Goal: Navigation & Orientation: Find specific page/section

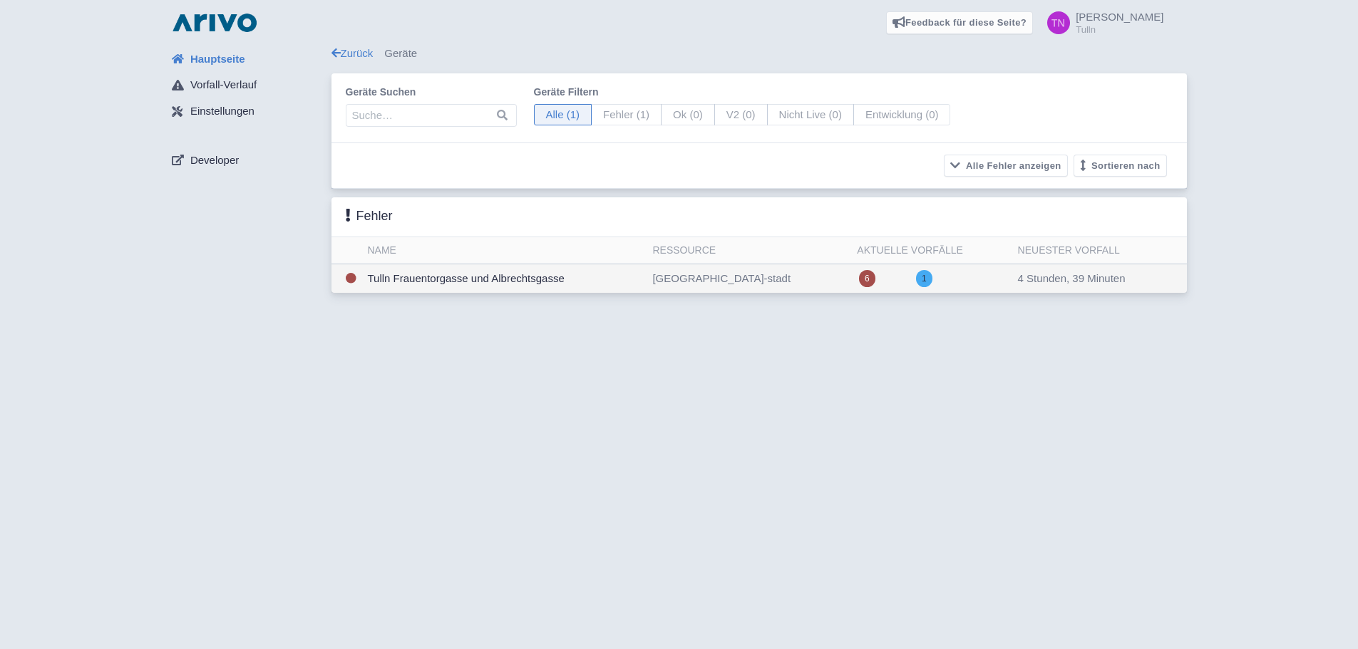
click at [479, 267] on td "Tulln Frauentorgasse und Albrechtsgasse" at bounding box center [504, 278] width 285 height 29
click at [547, 276] on td "Tulln Frauentorgasse und Albrechtsgasse" at bounding box center [504, 278] width 285 height 29
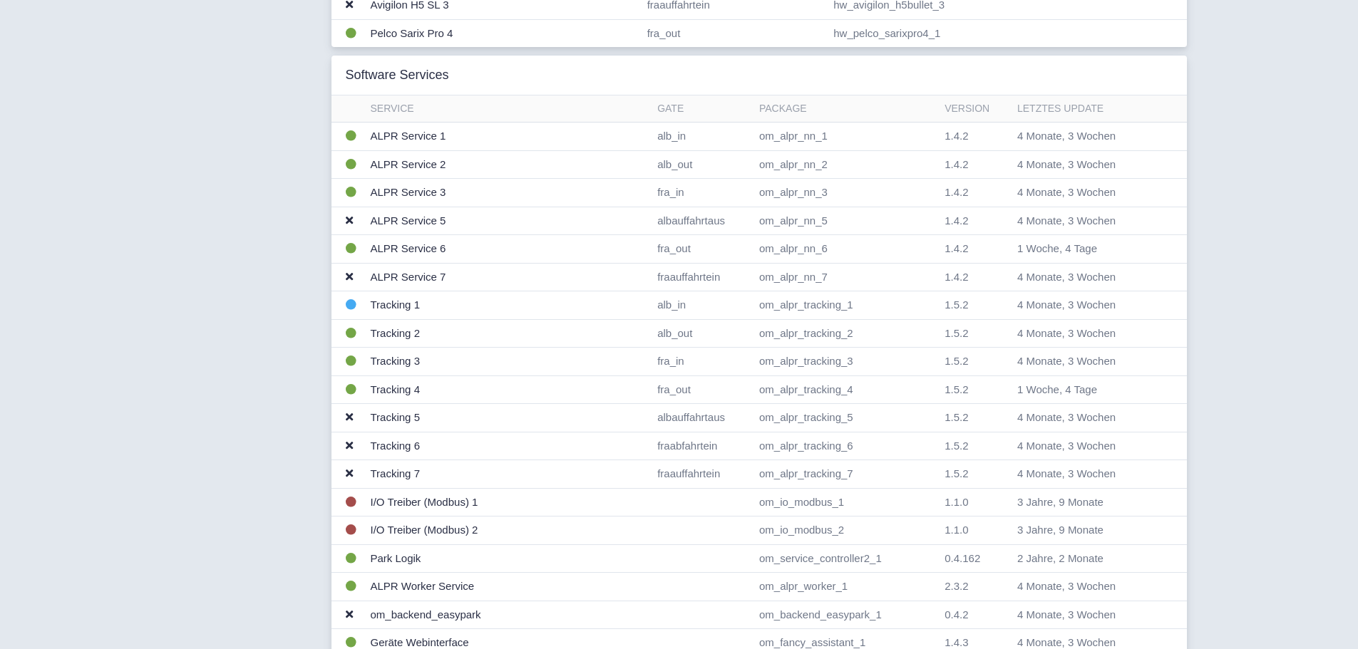
scroll to position [1141, 0]
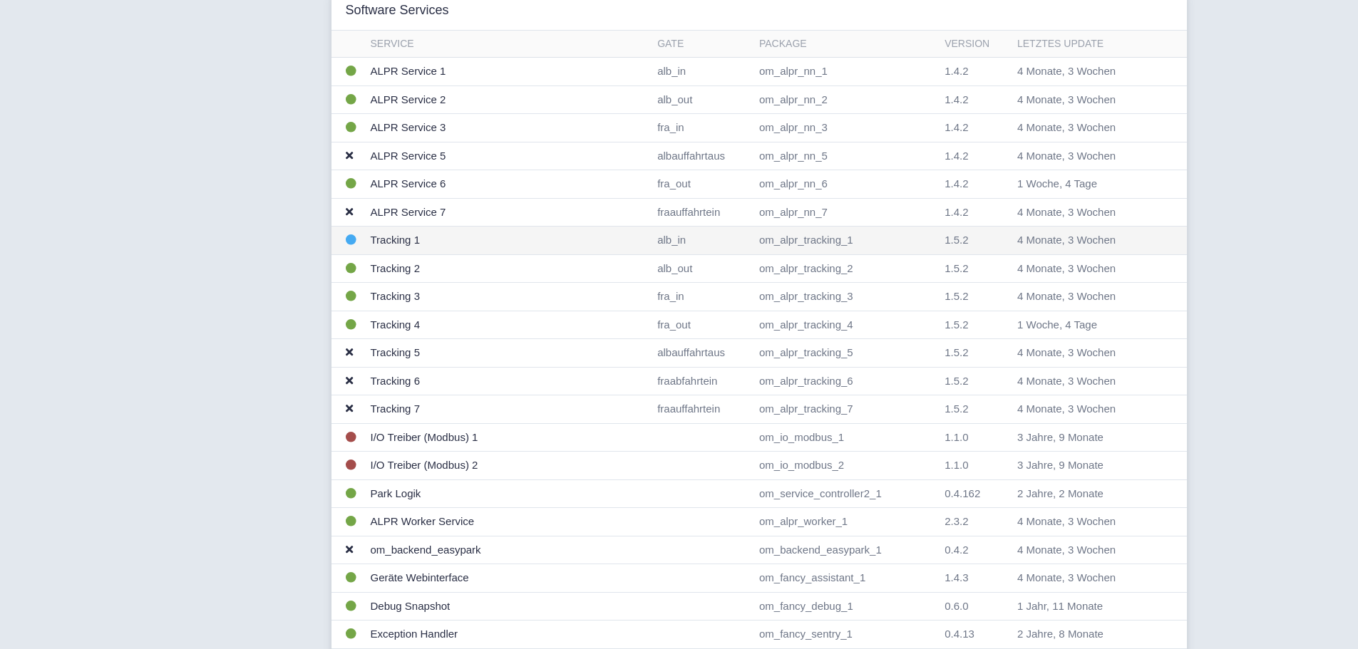
click at [357, 244] on td at bounding box center [348, 241] width 34 height 29
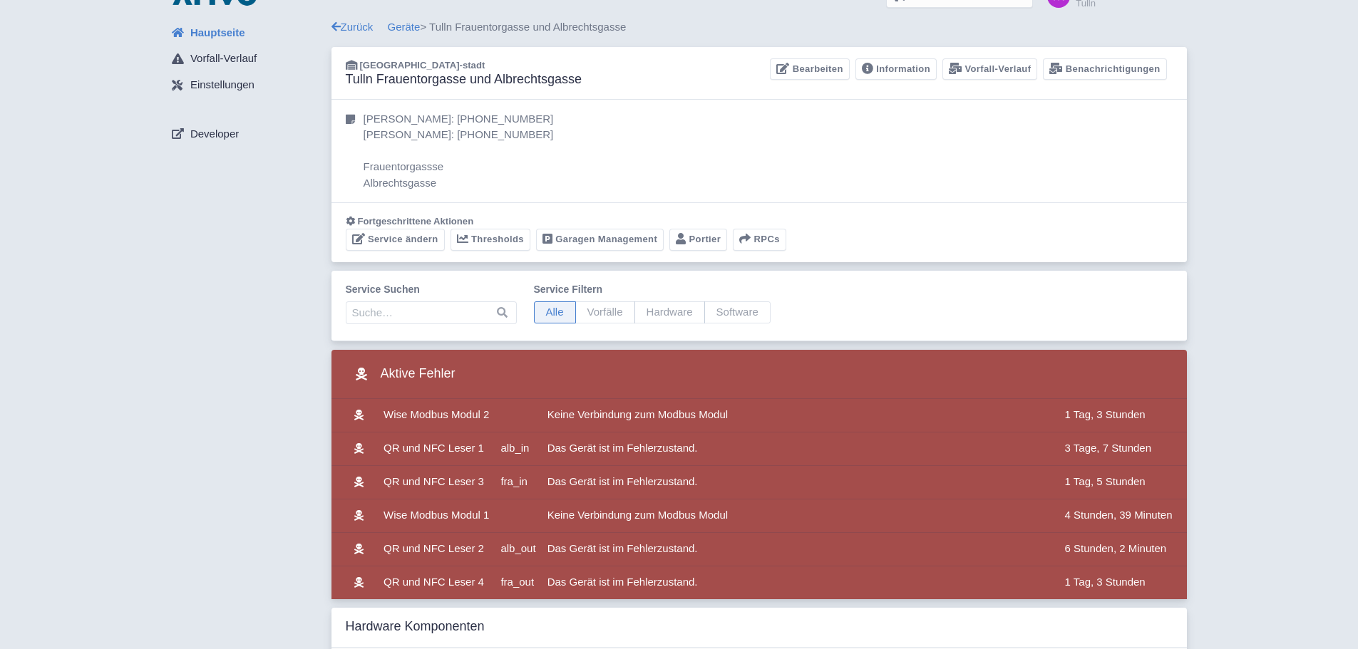
scroll to position [0, 0]
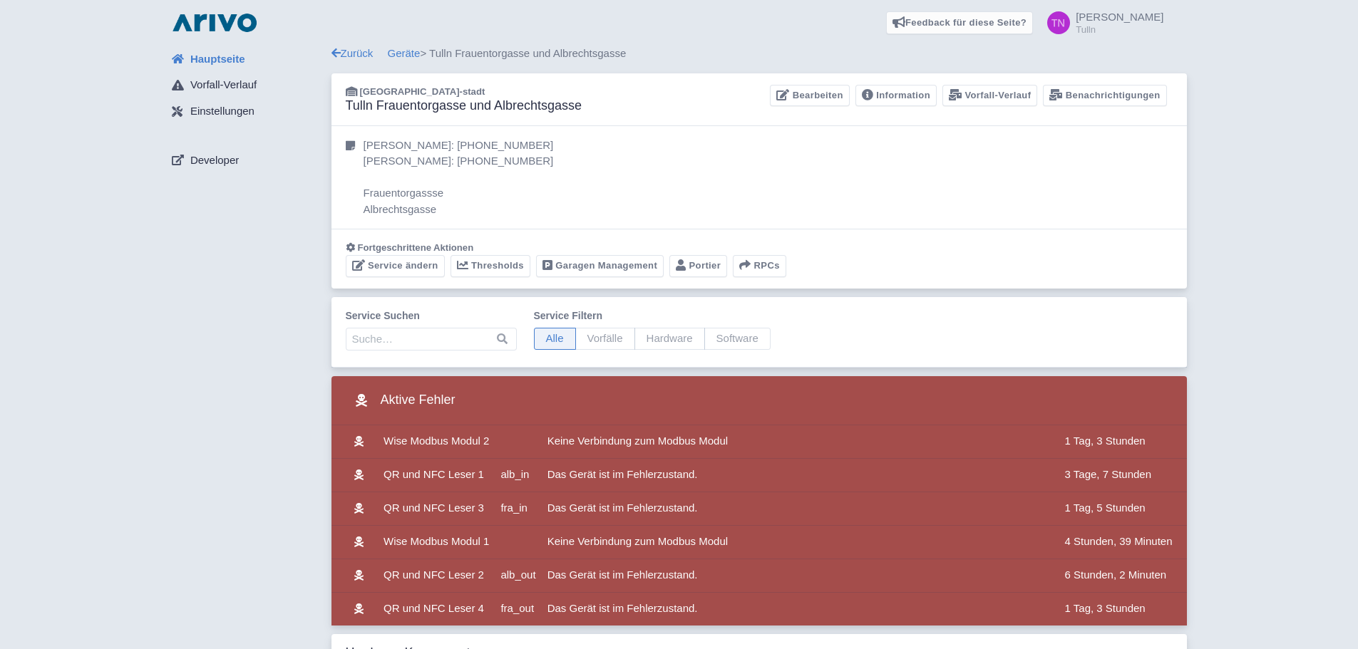
click at [356, 61] on div "Zurück Geräte > Tulln Frauentorgasse und Albrechtsgasse" at bounding box center [758, 54] width 855 height 16
click at [356, 55] on link "Zurück" at bounding box center [352, 53] width 42 height 12
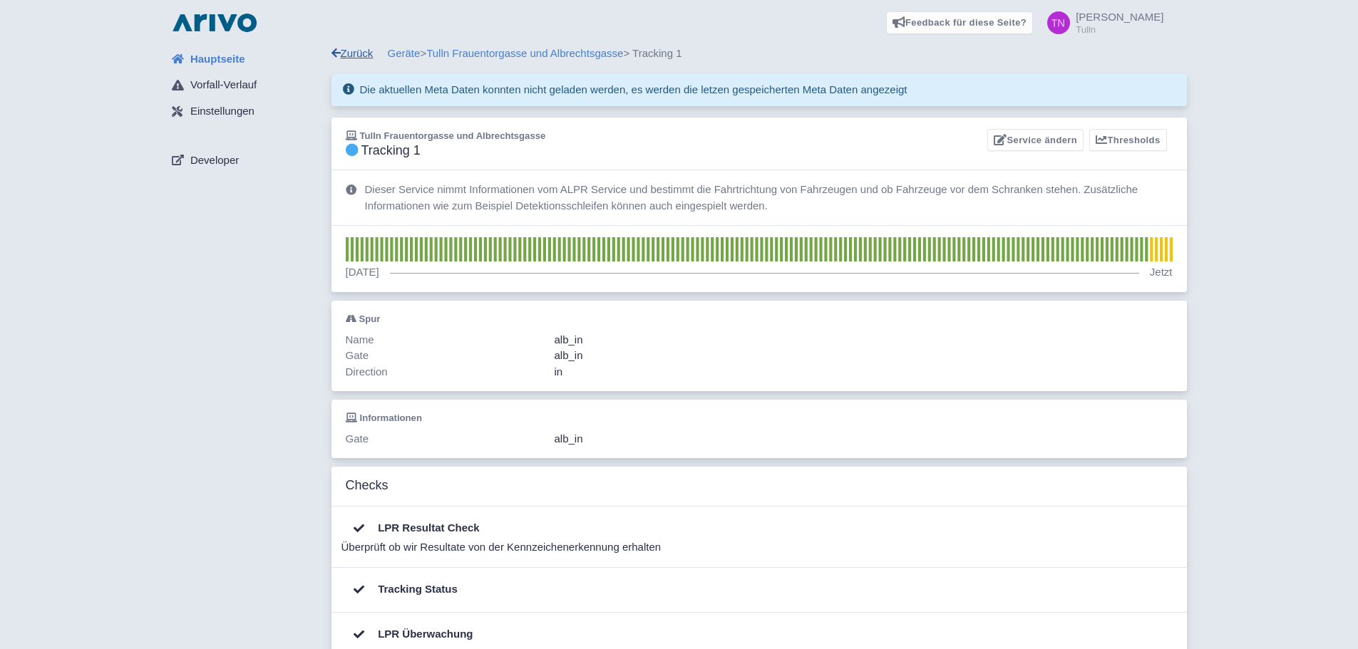
click at [366, 56] on link "Zurück" at bounding box center [352, 53] width 42 height 12
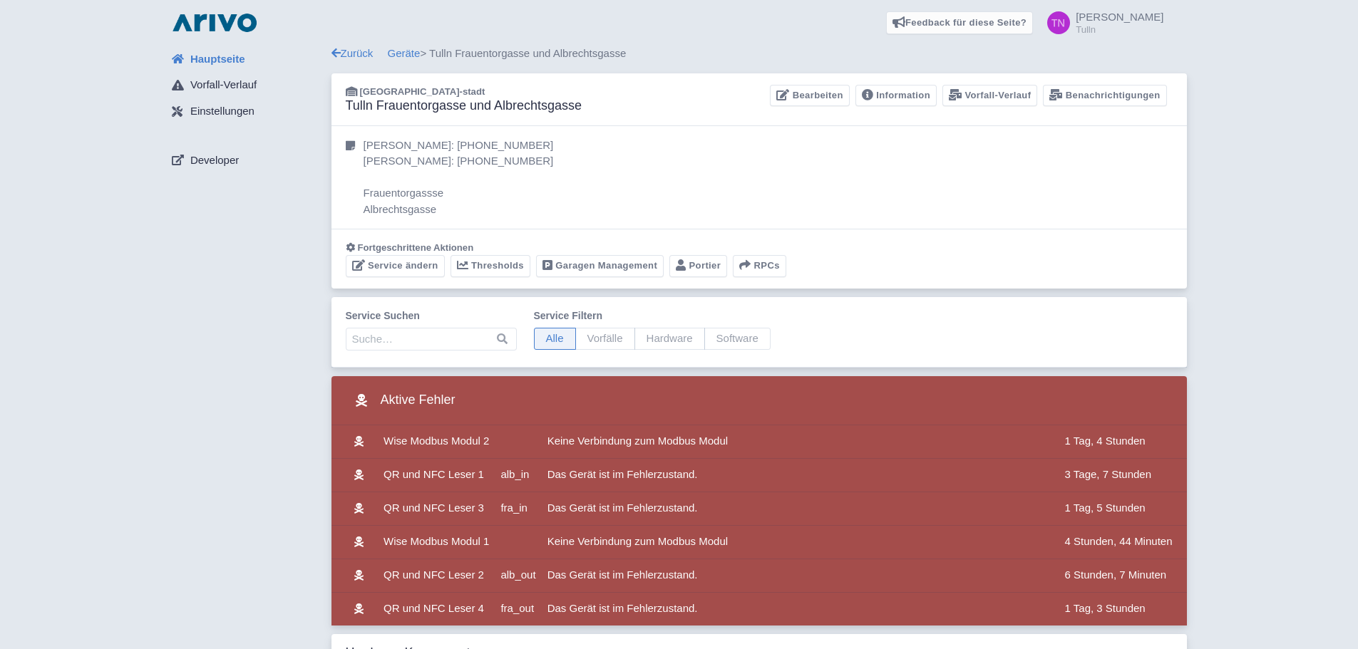
click at [240, 58] on span "Hauptseite" at bounding box center [217, 59] width 55 height 16
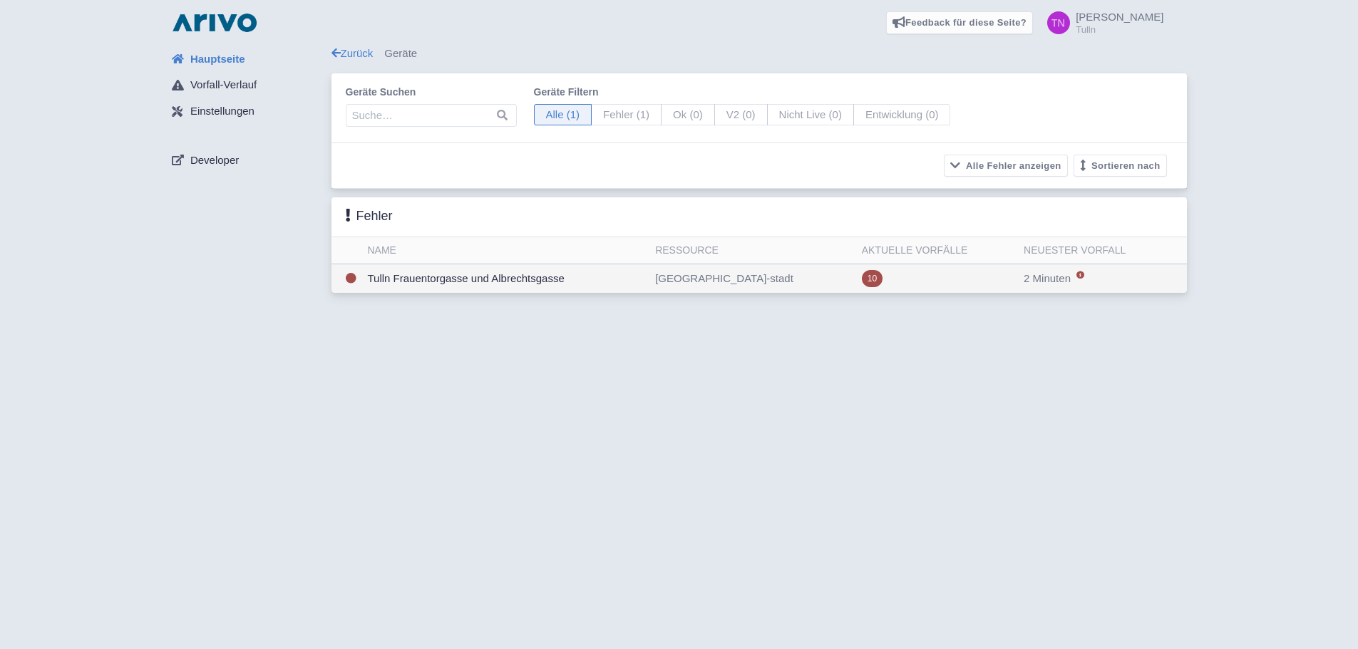
click at [506, 279] on td "Tulln Frauentorgasse und Albrechtsgasse" at bounding box center [506, 278] width 288 height 29
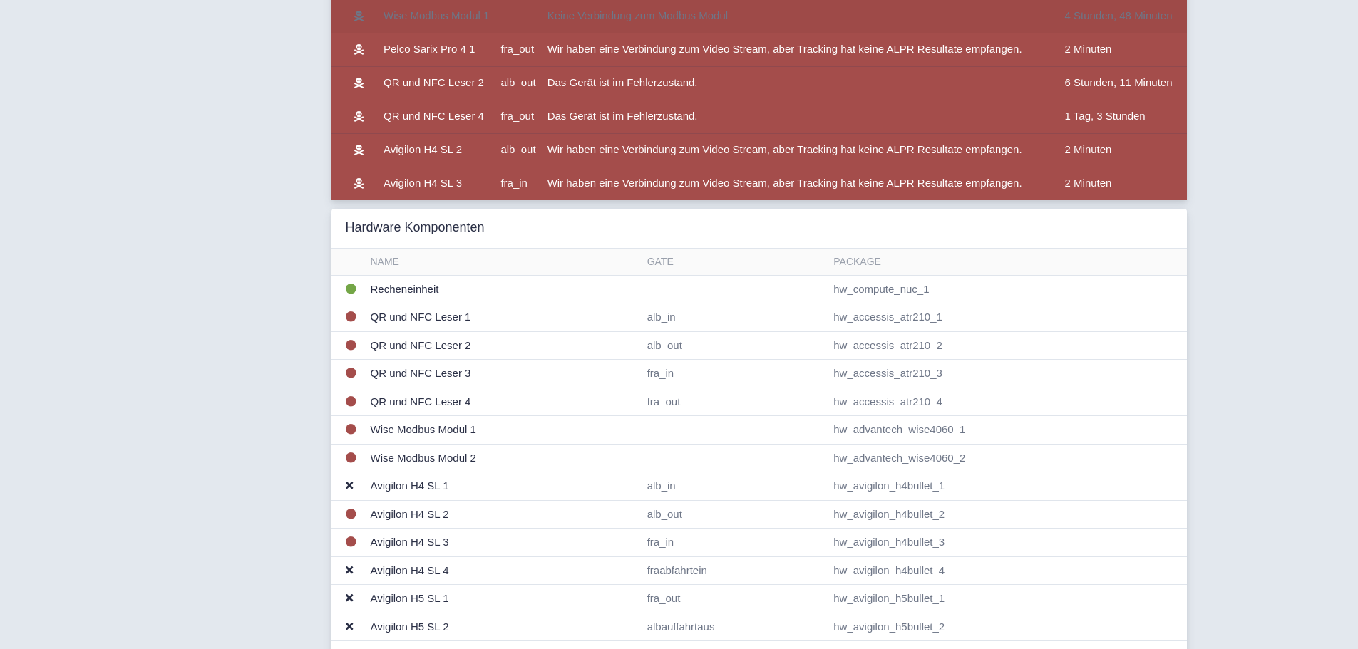
scroll to position [356, 0]
